Goal: Find specific page/section: Find specific page/section

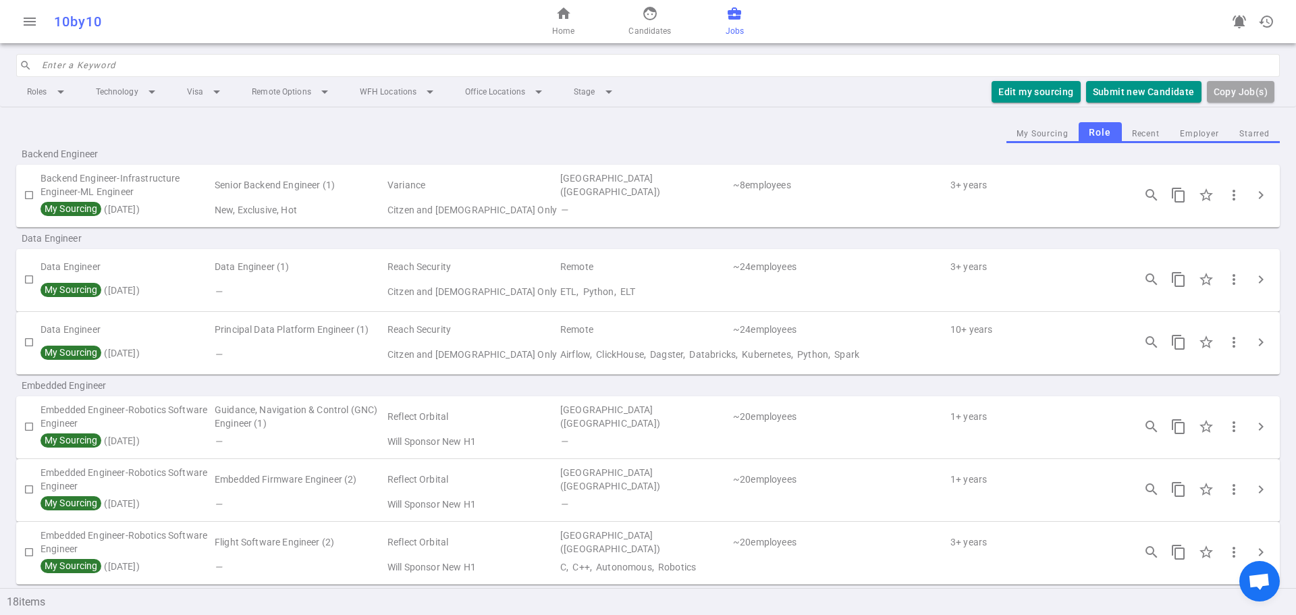
click at [214, 68] on input "search" at bounding box center [657, 66] width 1230 height 22
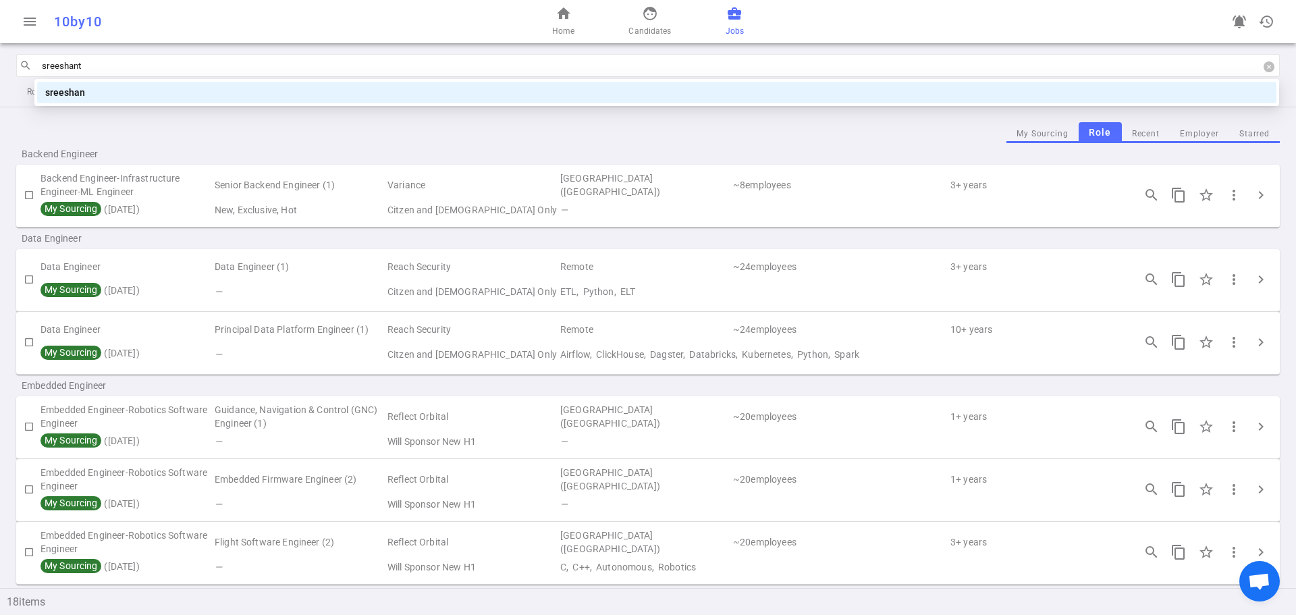
type input "sreeshanth"
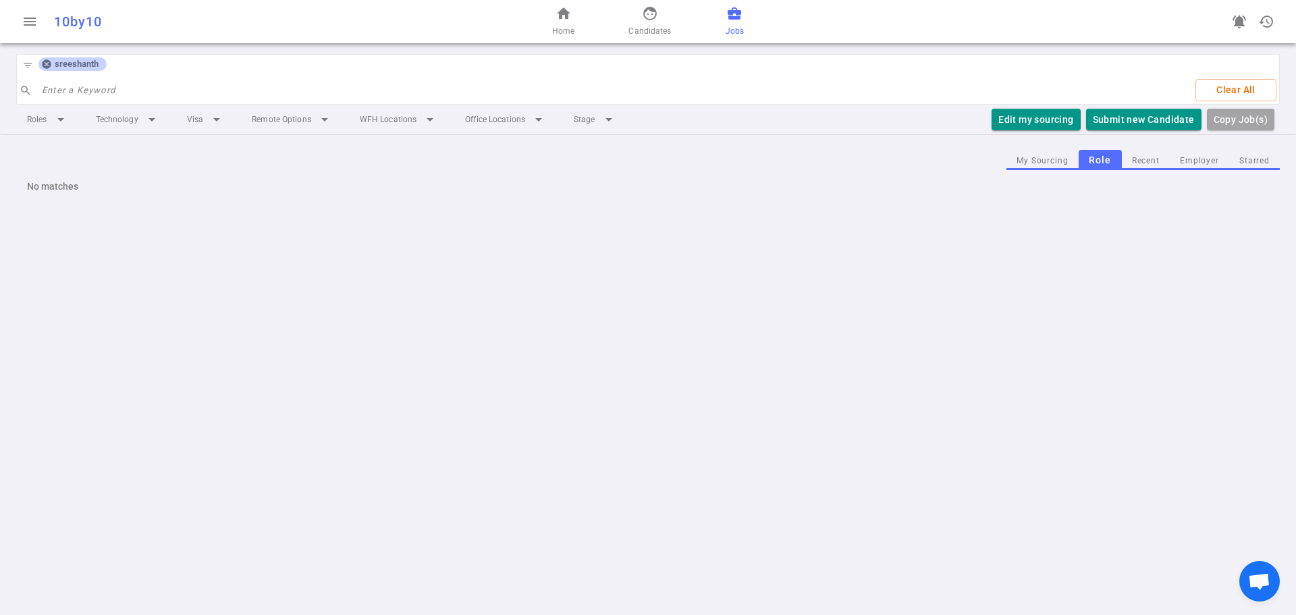
click at [46, 65] on icon at bounding box center [46, 64] width 11 height 11
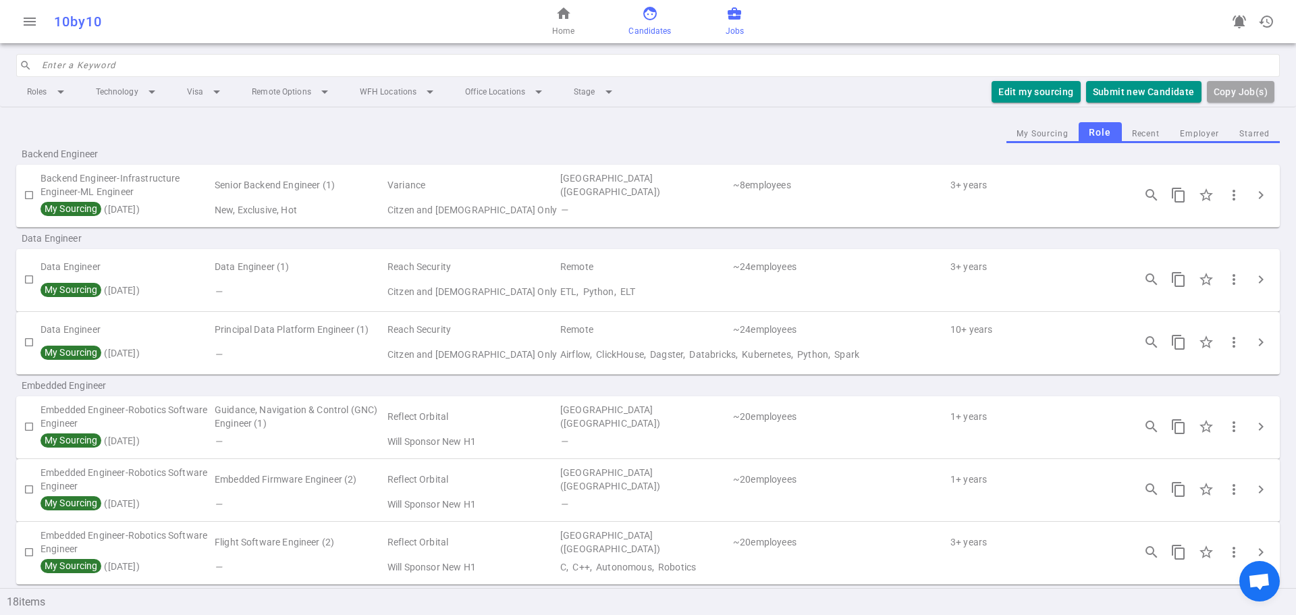
click at [657, 27] on span "Candidates" at bounding box center [649, 31] width 43 height 14
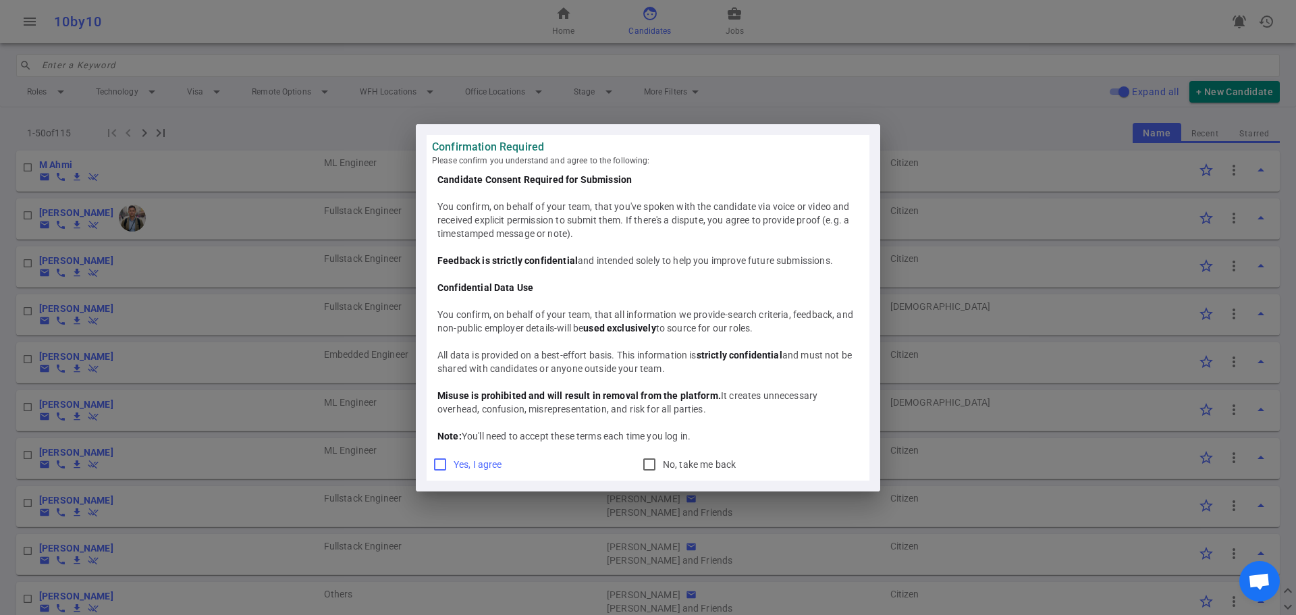
click at [446, 466] on input "Yes, I agree" at bounding box center [440, 464] width 16 height 16
checkbox input "true"
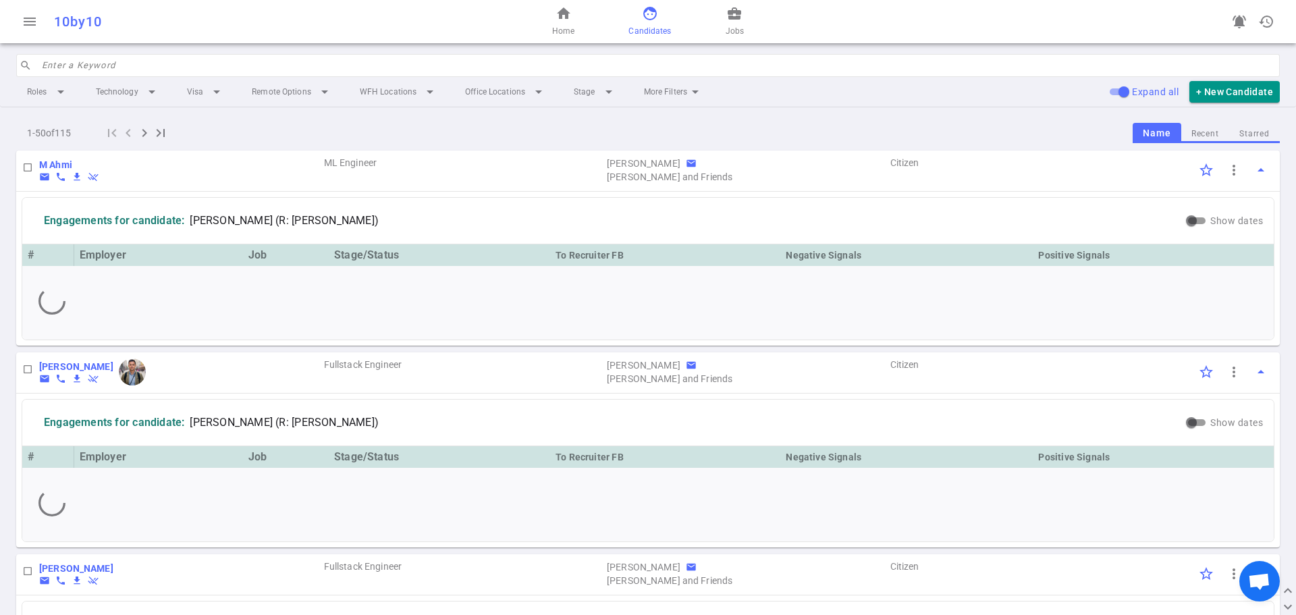
click at [182, 56] on input "search" at bounding box center [657, 66] width 1230 height 22
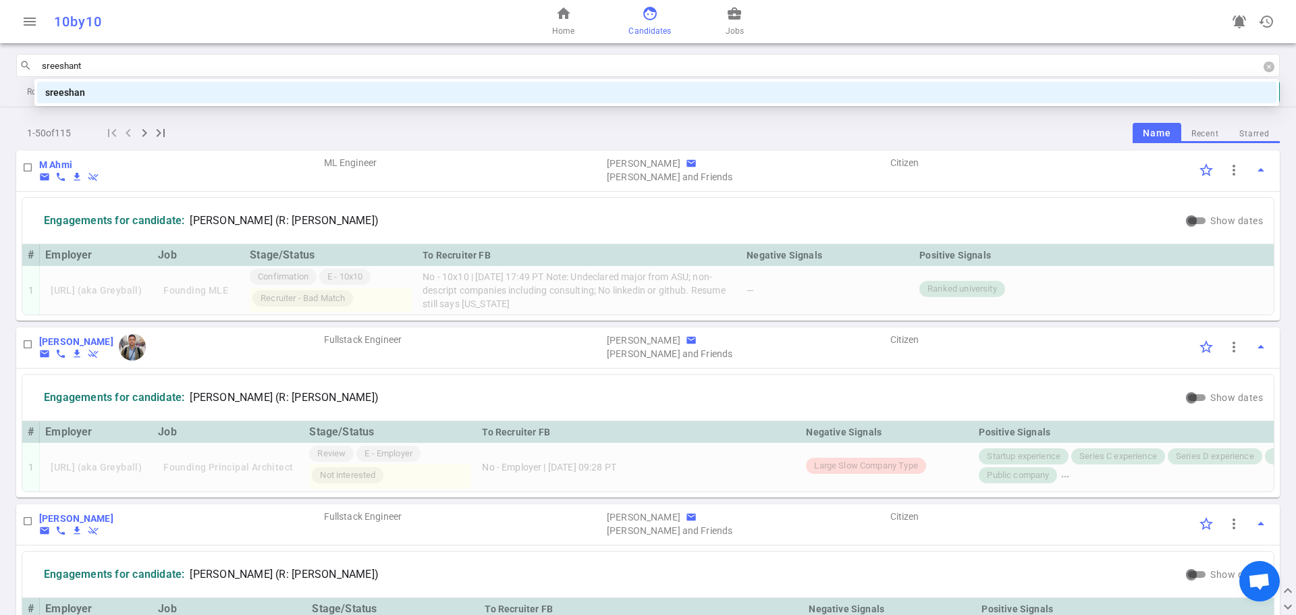
type input "sreeshanth"
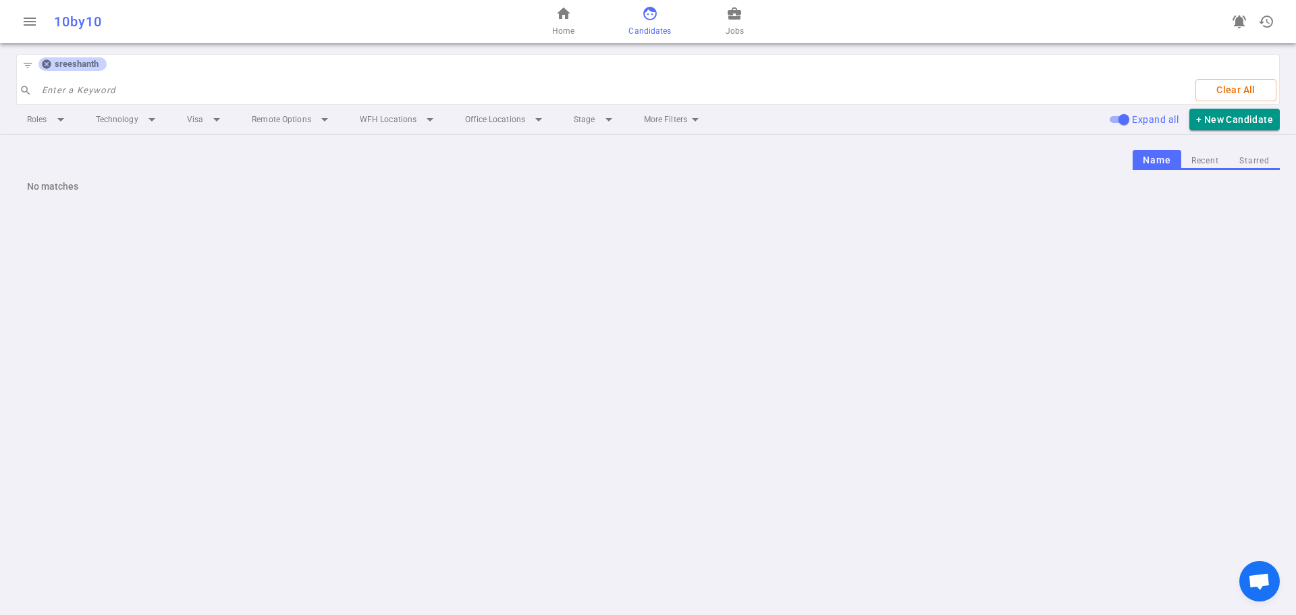
click at [42, 64] on icon at bounding box center [46, 64] width 11 height 11
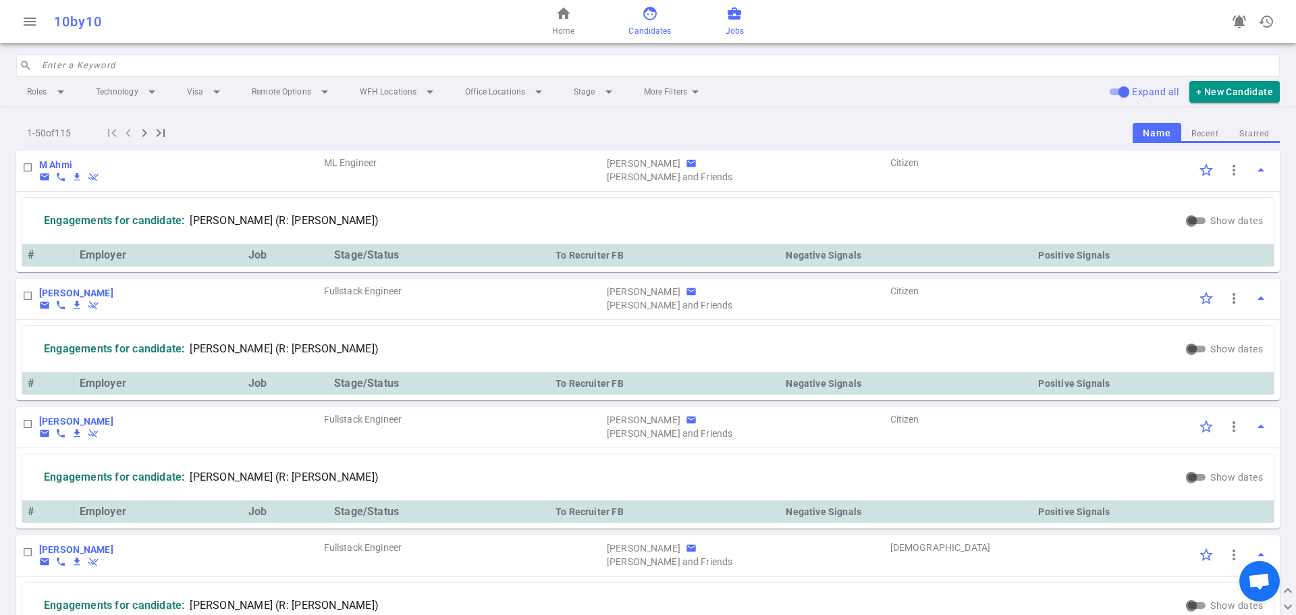
click at [734, 20] on span "business_center" at bounding box center [734, 13] width 16 height 16
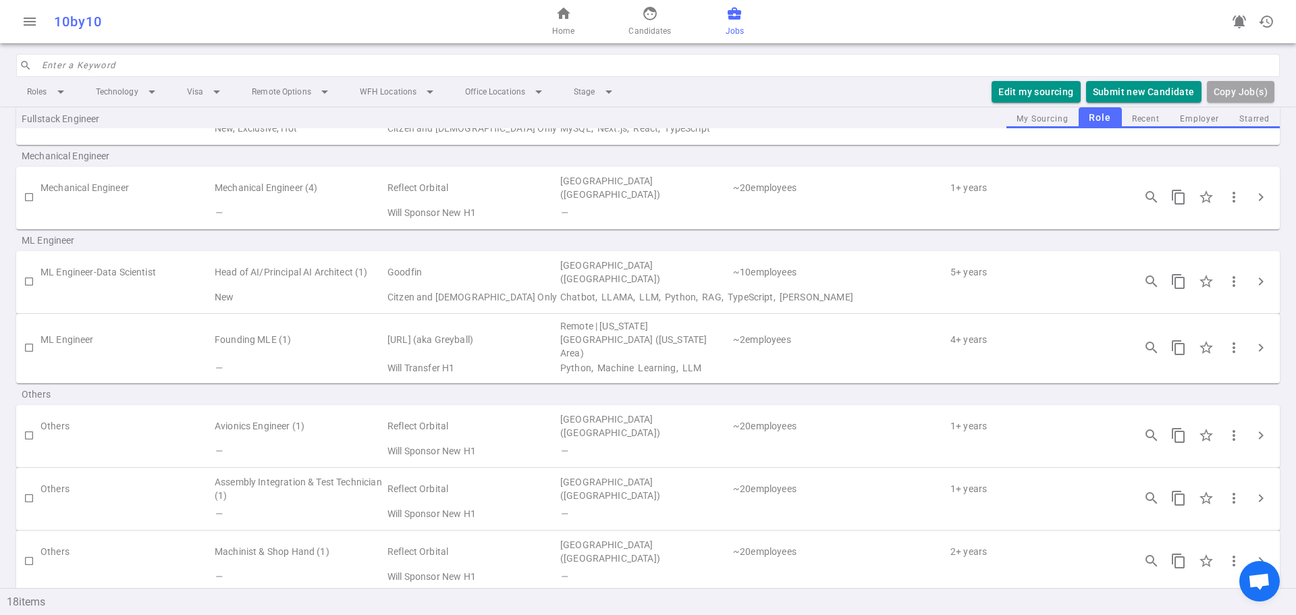
scroll to position [896, 0]
